Goal: Navigation & Orientation: Locate item on page

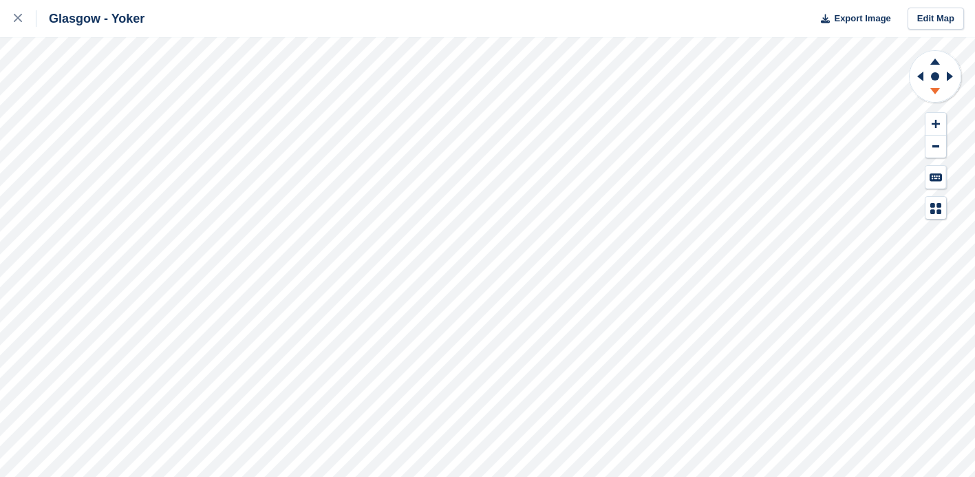
click at [938, 95] on icon at bounding box center [935, 93] width 36 height 17
click at [934, 124] on icon at bounding box center [936, 124] width 8 height 8
click at [919, 75] on icon at bounding box center [920, 77] width 6 height 10
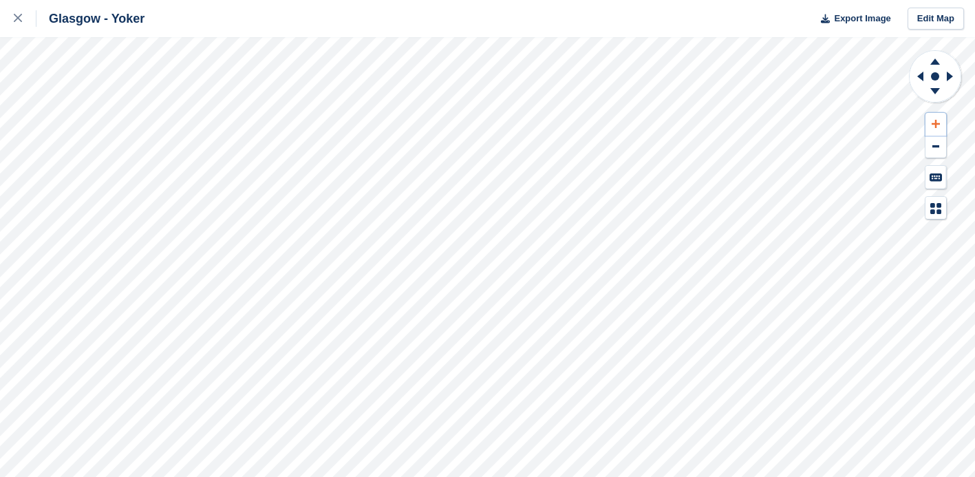
click at [939, 121] on icon at bounding box center [936, 124] width 8 height 10
click at [940, 60] on icon at bounding box center [935, 59] width 36 height 17
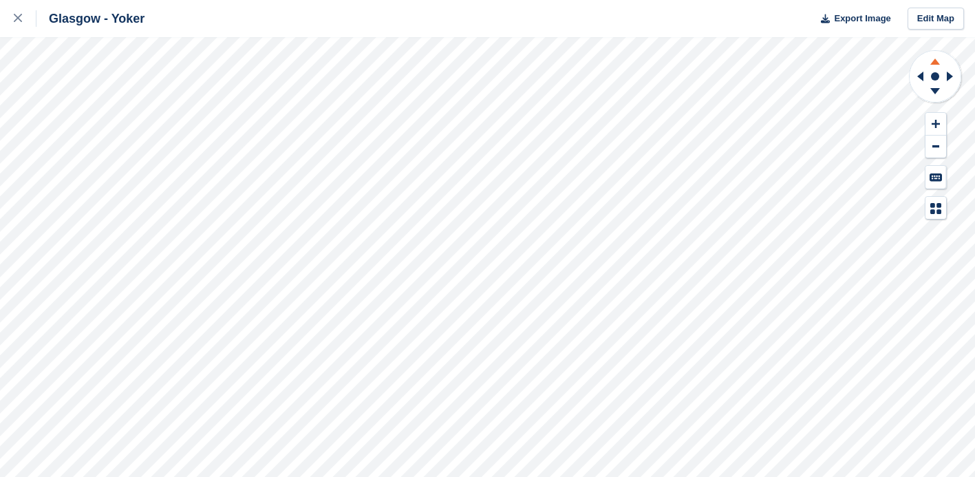
click at [940, 60] on icon at bounding box center [935, 59] width 36 height 17
click at [937, 122] on icon at bounding box center [936, 124] width 8 height 10
